Goal: Task Accomplishment & Management: Use online tool/utility

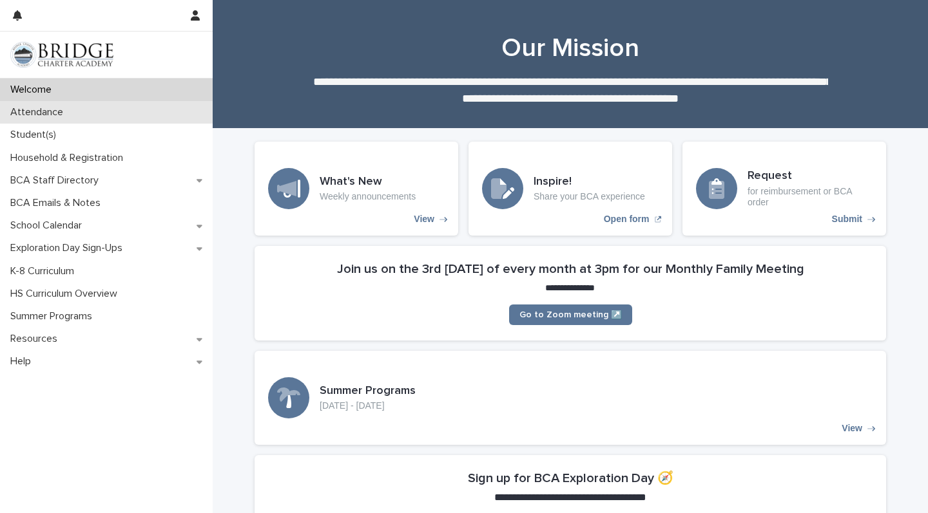
click at [142, 117] on div "Attendance" at bounding box center [106, 112] width 213 height 23
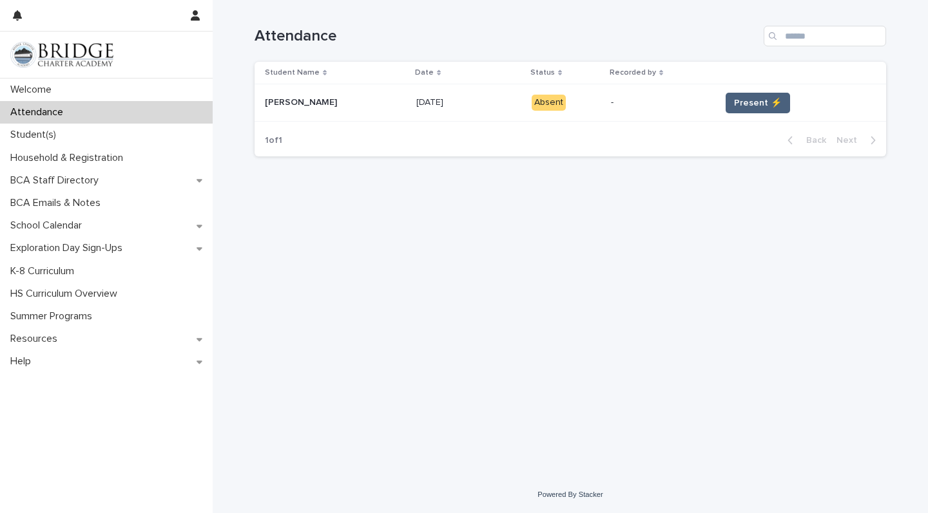
click at [748, 101] on span "Present ⚡" at bounding box center [758, 103] width 48 height 13
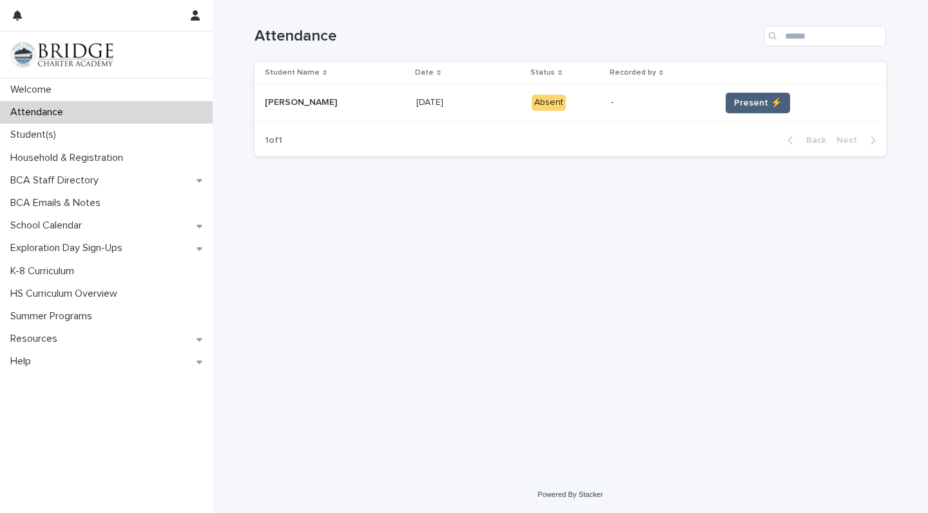
click at [748, 101] on span "Present ⚡" at bounding box center [758, 103] width 48 height 13
drag, startPoint x: 748, startPoint y: 101, endPoint x: 756, endPoint y: 104, distance: 7.5
click at [756, 104] on span "Present ⚡" at bounding box center [758, 103] width 48 height 13
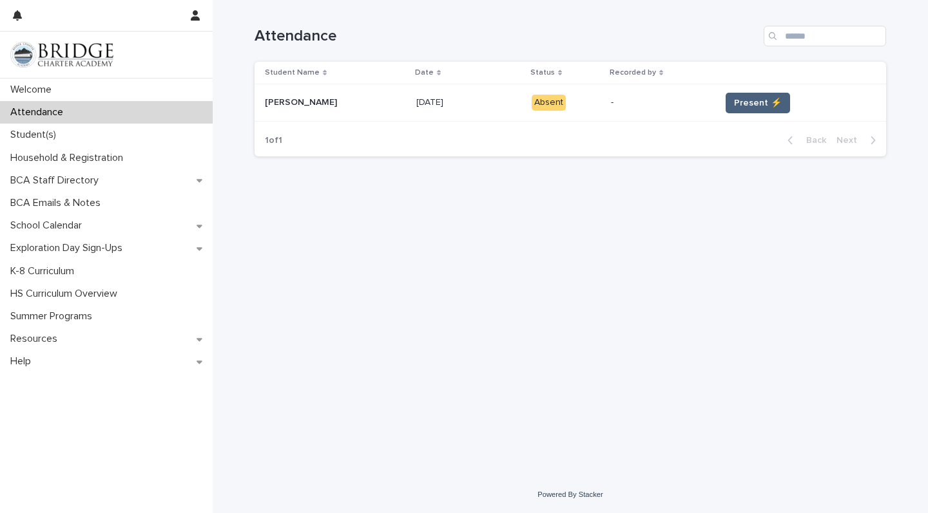
click at [756, 104] on span "Present ⚡" at bounding box center [758, 103] width 48 height 13
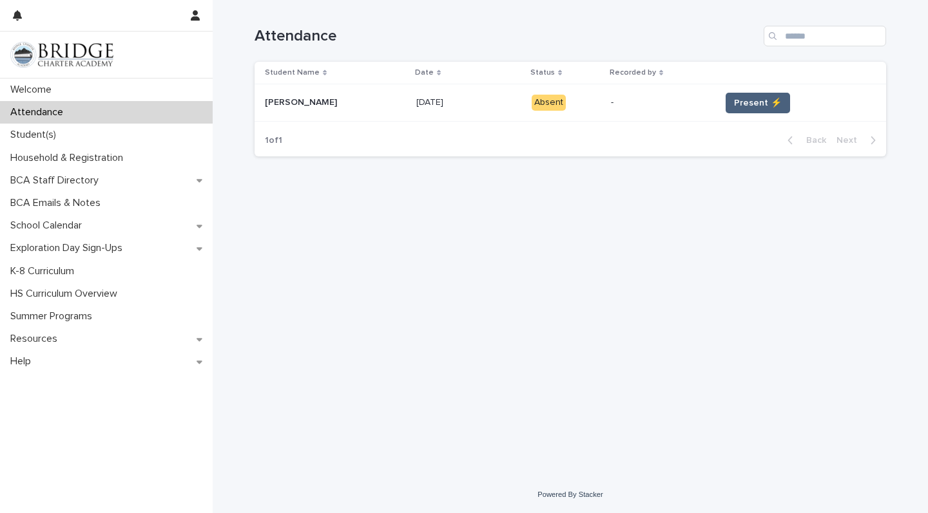
click at [756, 104] on span "Present ⚡" at bounding box center [758, 103] width 48 height 13
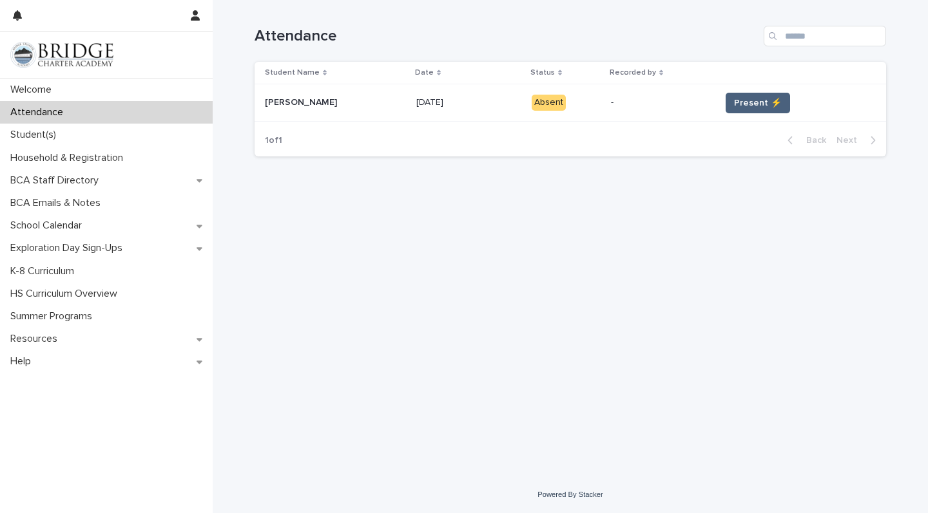
click at [756, 104] on span "Present ⚡" at bounding box center [758, 103] width 48 height 13
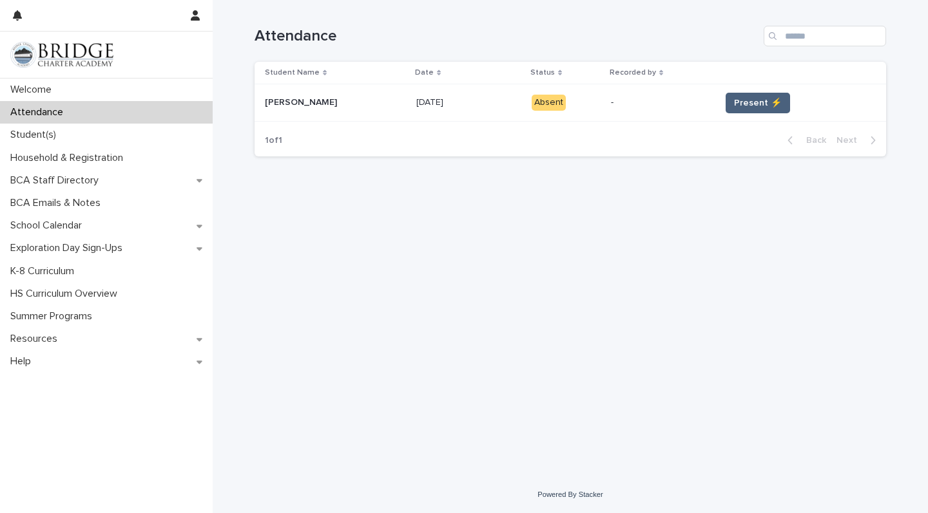
click at [756, 104] on span "Present ⚡" at bounding box center [758, 103] width 48 height 13
